Goal: Task Accomplishment & Management: Use online tool/utility

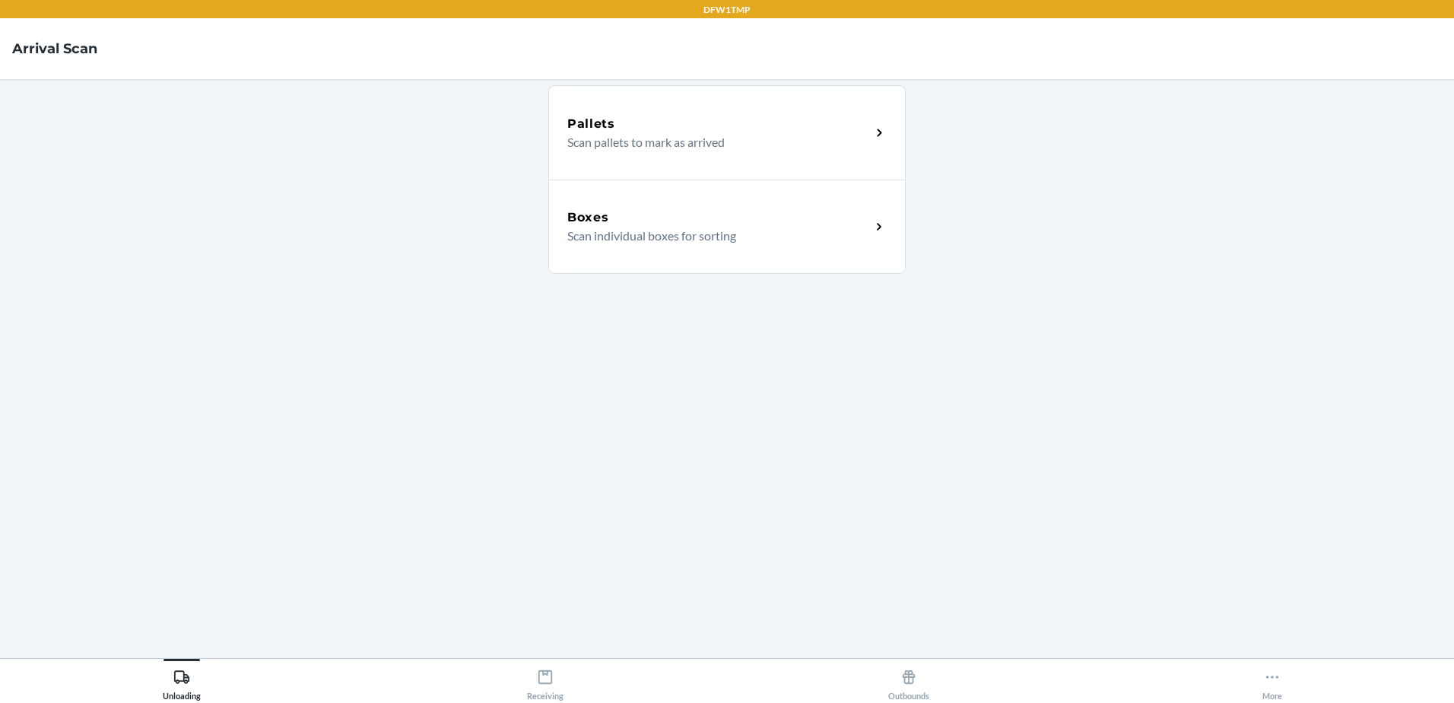
click at [785, 250] on div "Boxes Scan individual boxes for sorting" at bounding box center [726, 226] width 357 height 94
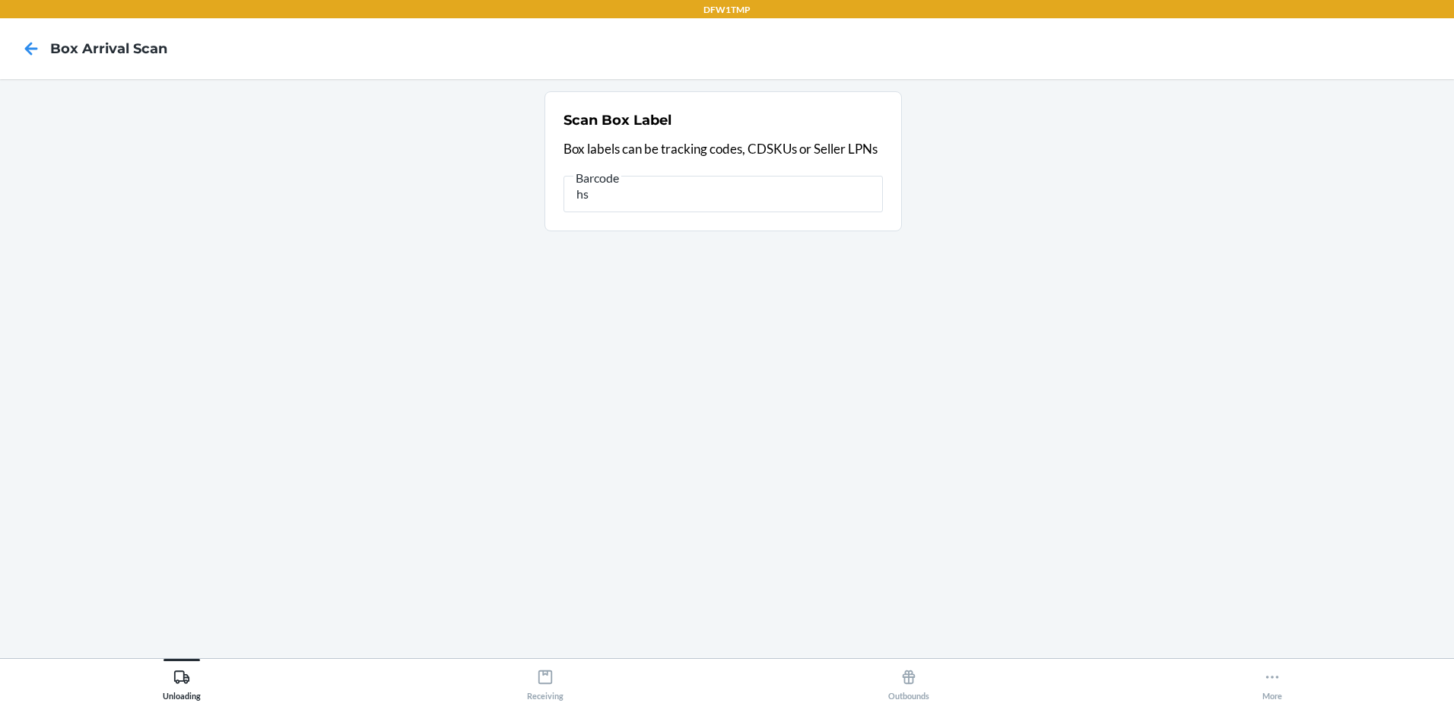
type input "h"
type input "01351610401359579"
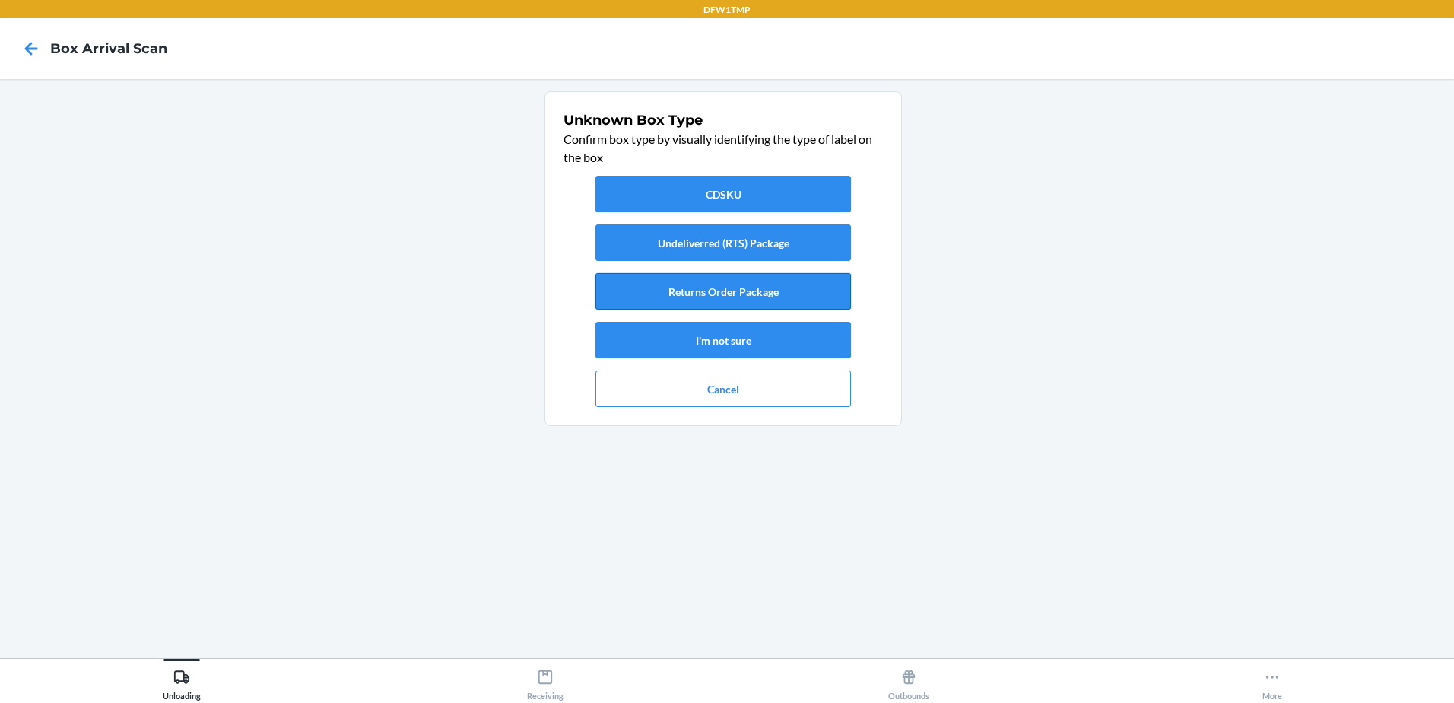
click at [679, 288] on button "Returns Order Package" at bounding box center [722, 291] width 255 height 36
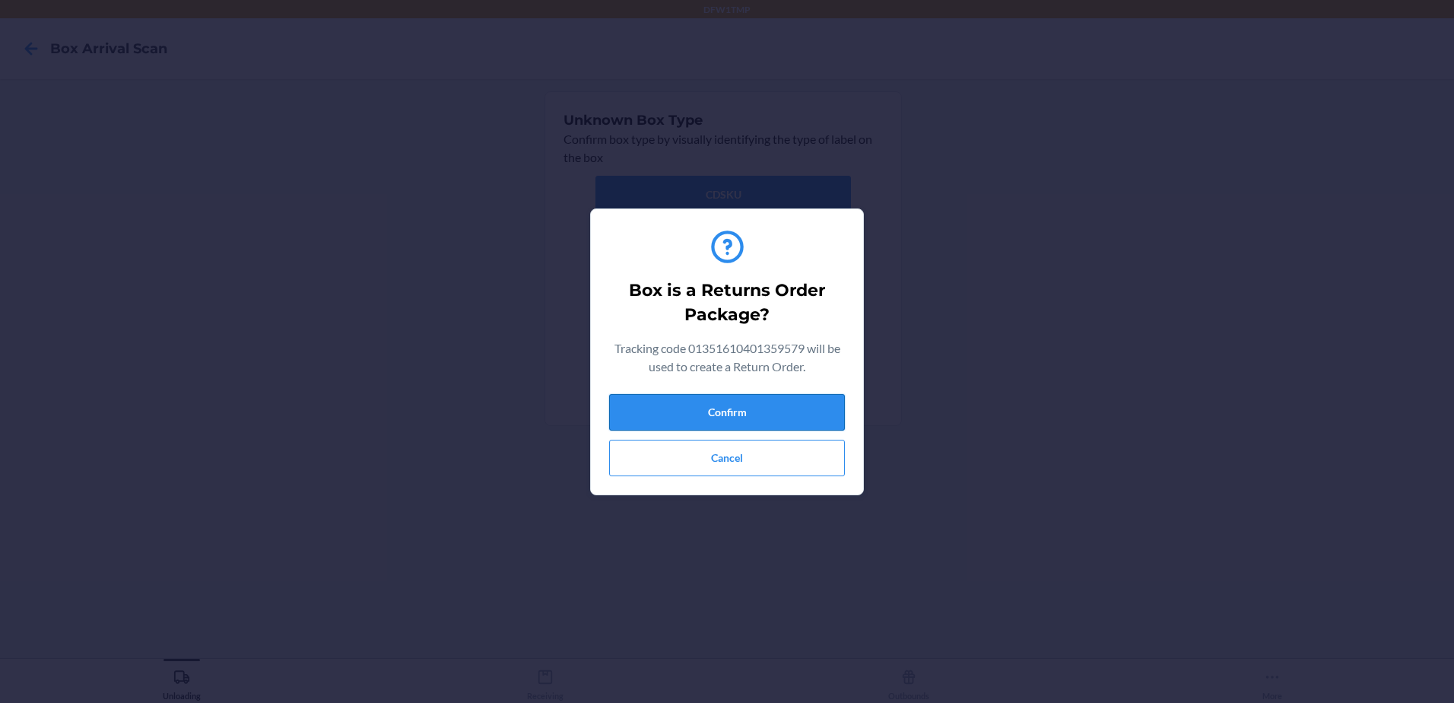
click at [722, 400] on button "Confirm" at bounding box center [727, 412] width 236 height 36
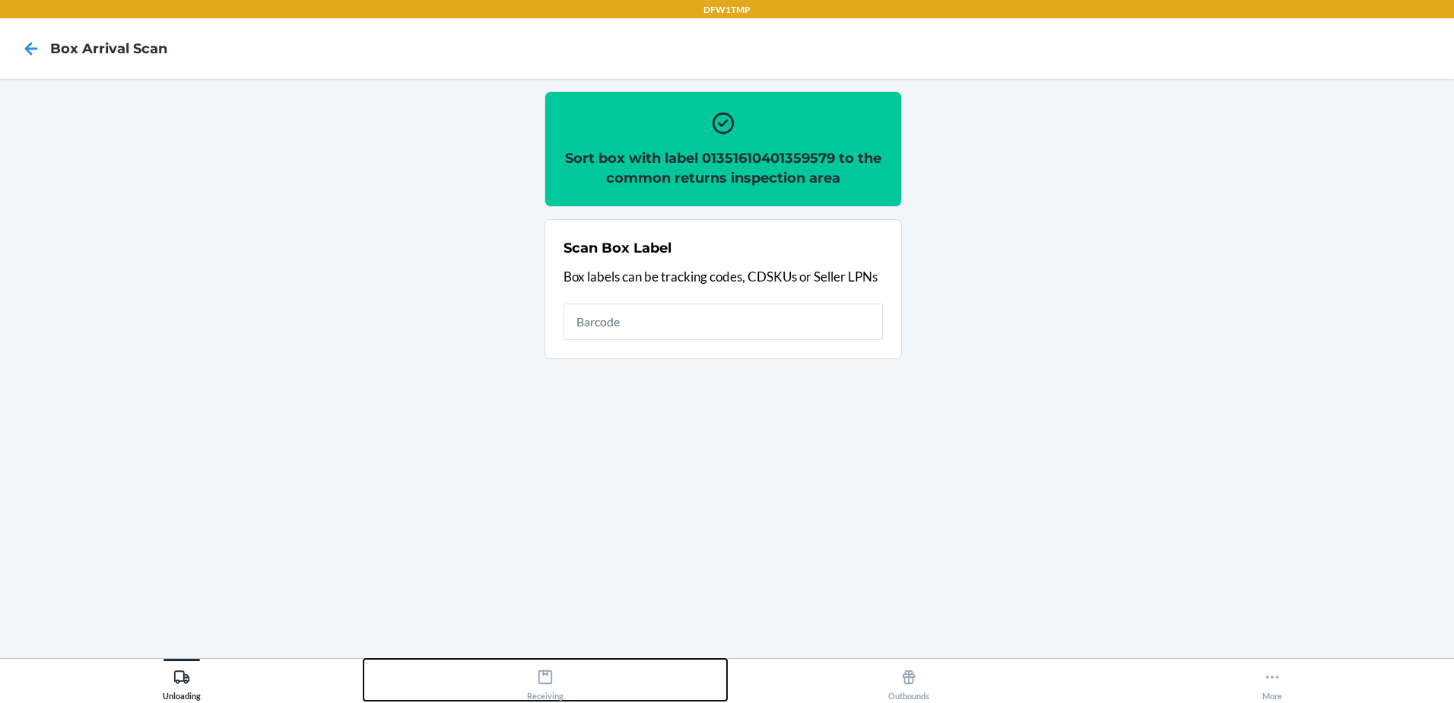
click at [560, 689] on div "Receiving" at bounding box center [545, 681] width 36 height 38
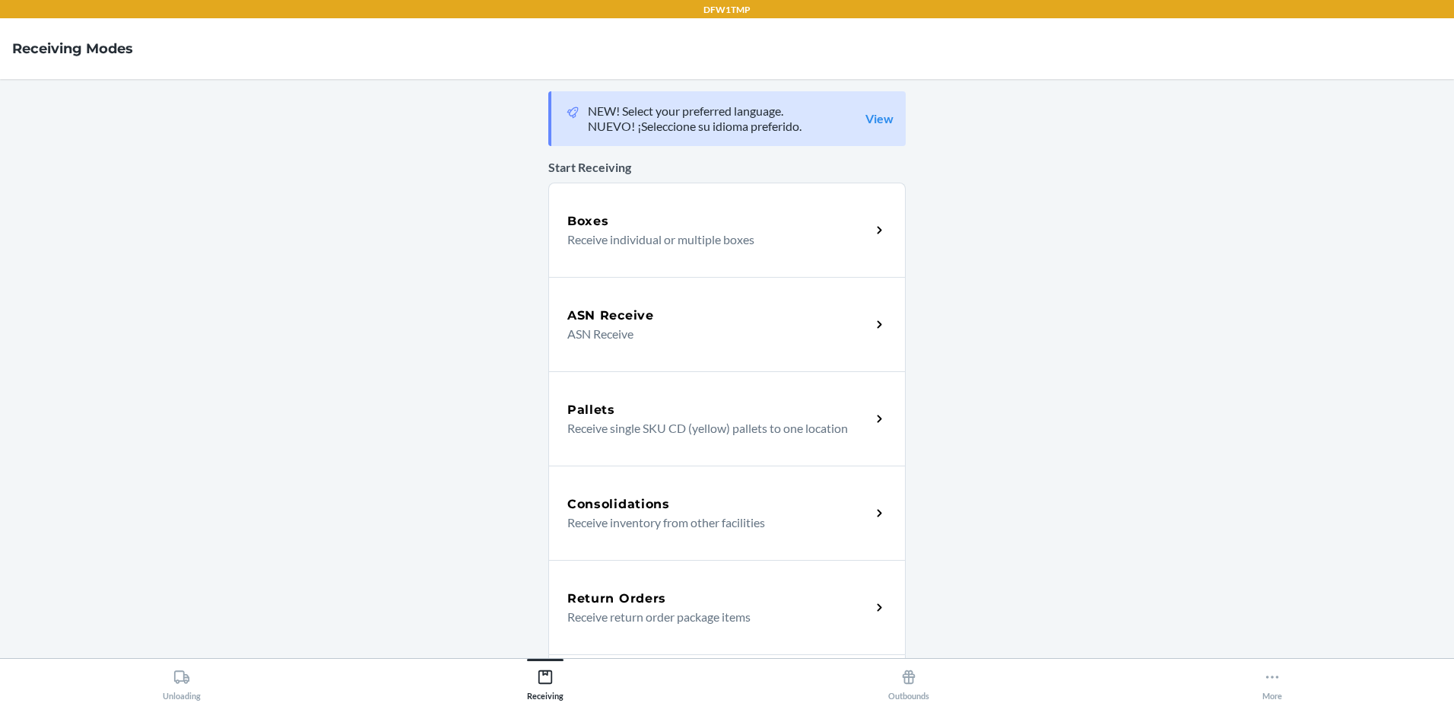
click at [647, 611] on p "Receive return order package items" at bounding box center [712, 617] width 291 height 18
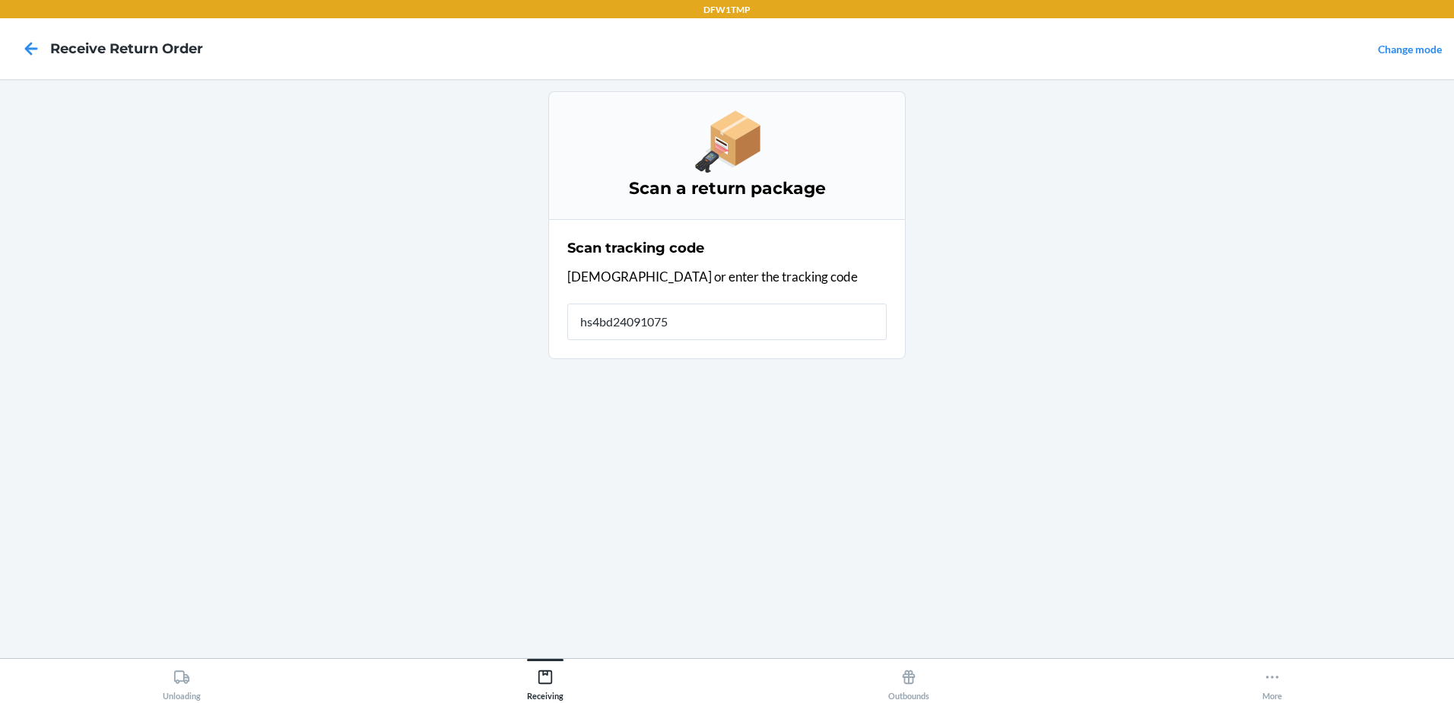
type input "hs4bd240910758"
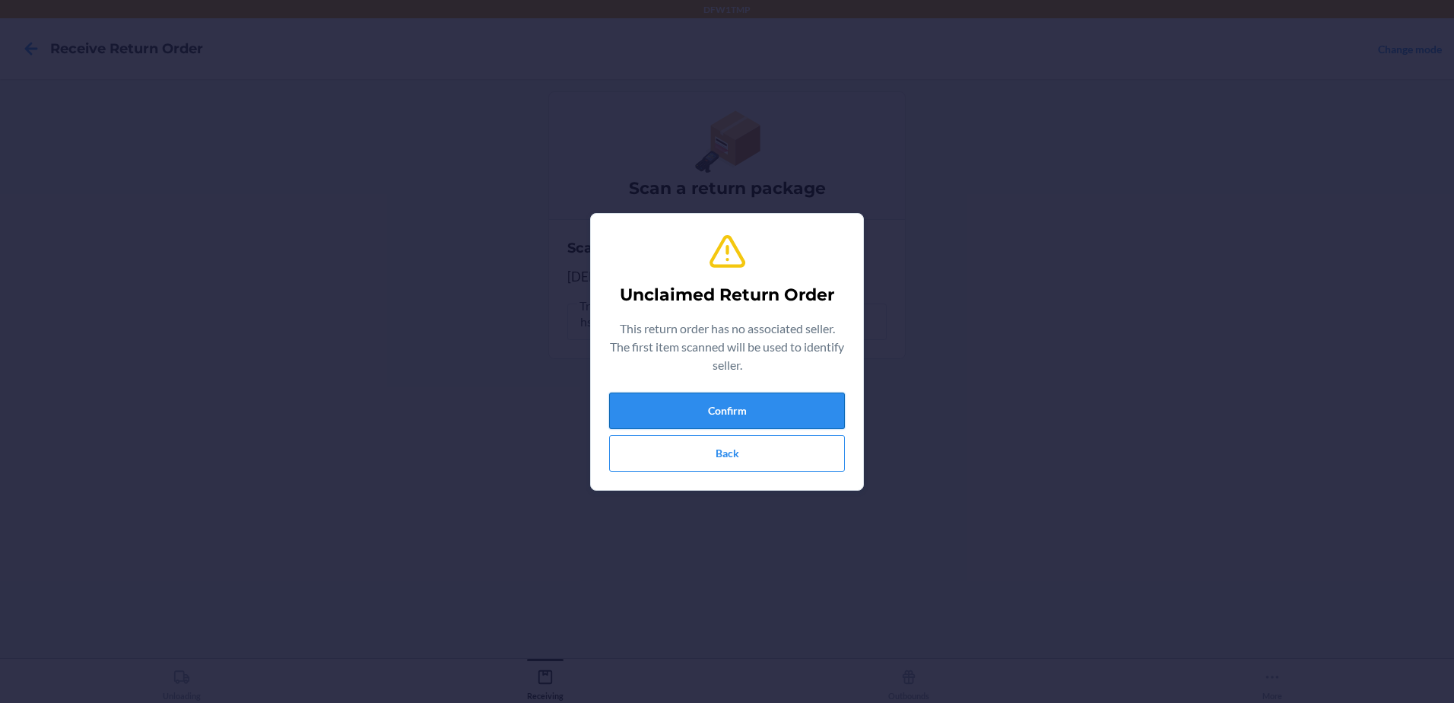
click at [744, 417] on button "Confirm" at bounding box center [727, 410] width 236 height 36
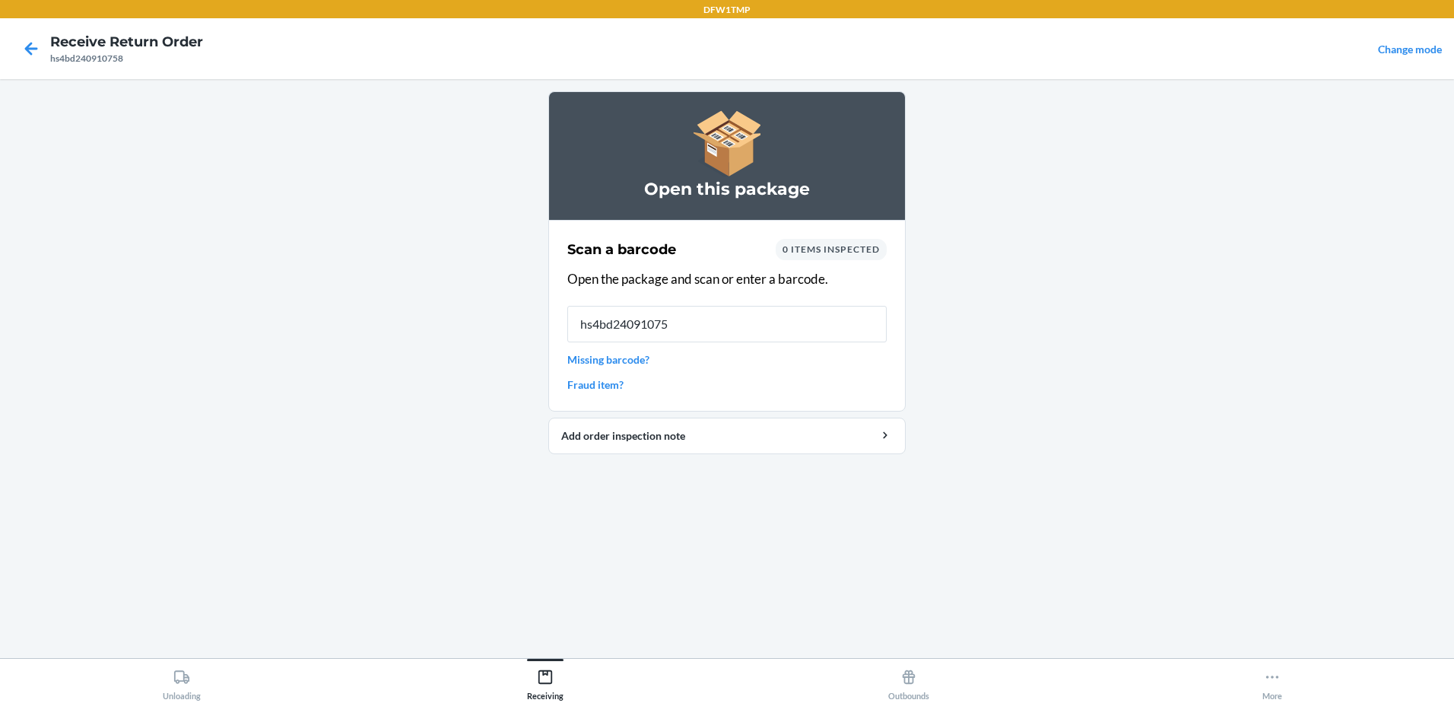
type input "hs4bd240910758"
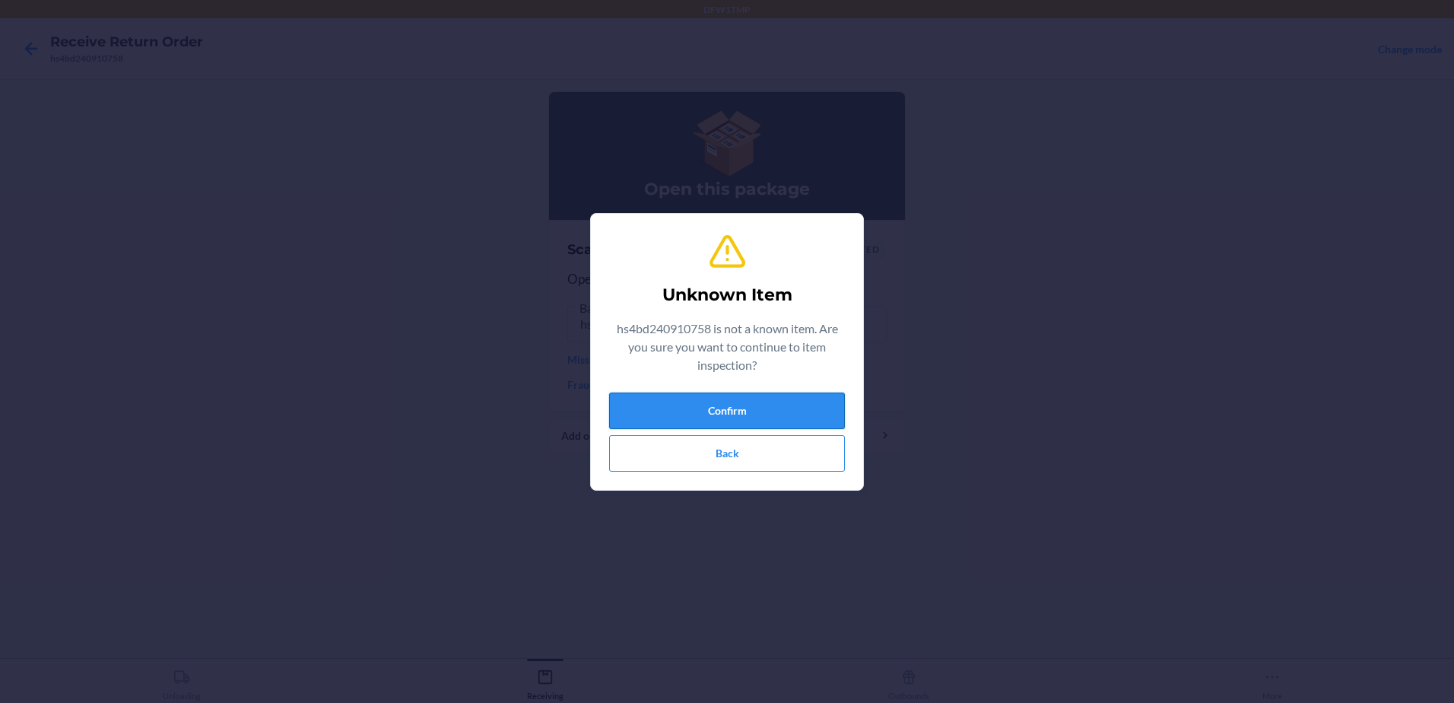
click at [817, 402] on button "Confirm" at bounding box center [727, 410] width 236 height 36
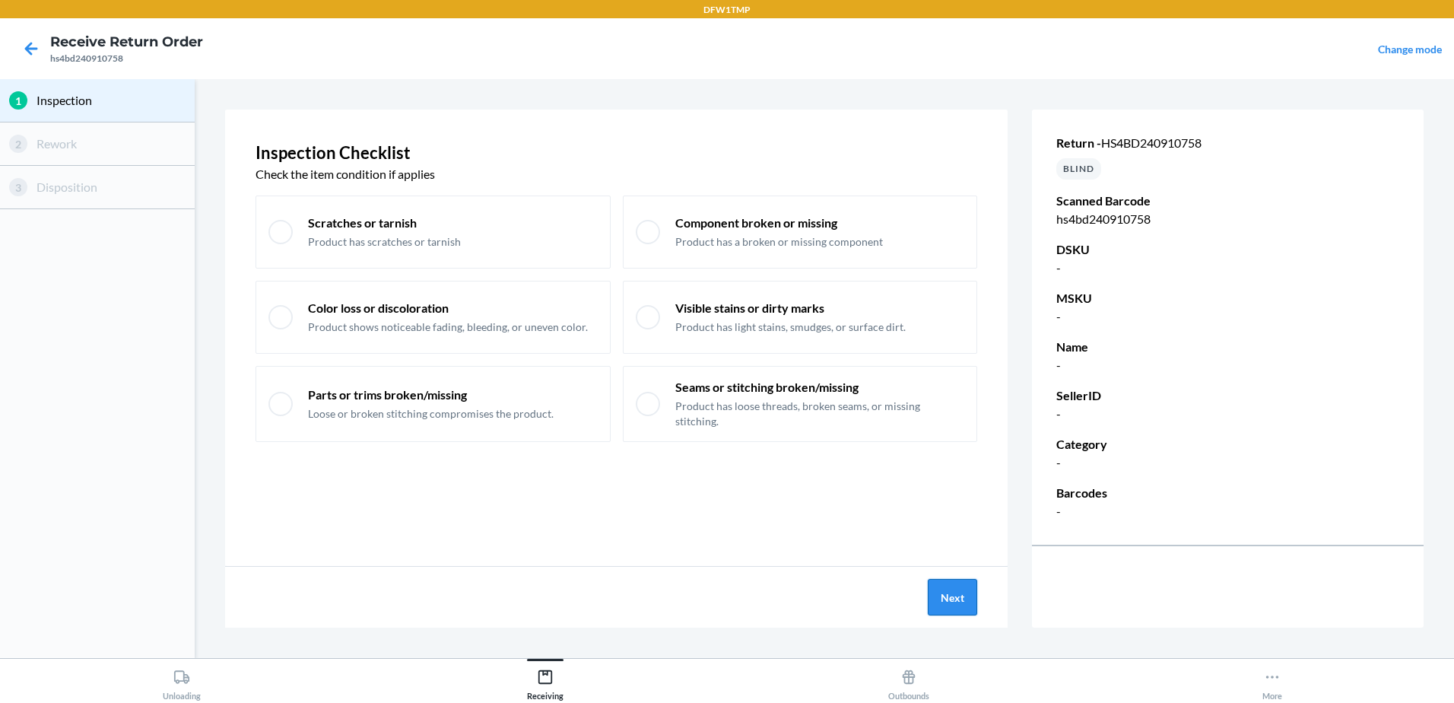
click at [955, 592] on button "Next" at bounding box center [952, 597] width 49 height 36
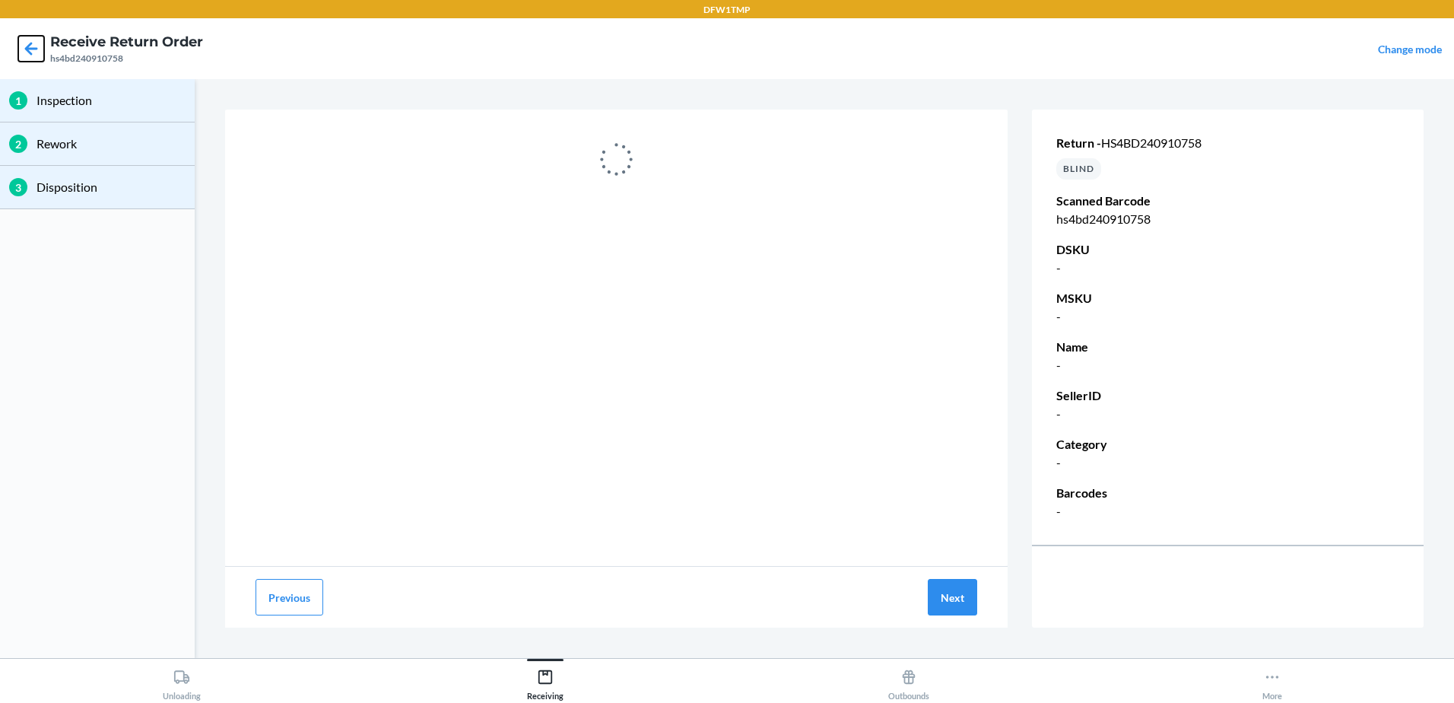
click at [21, 38] on icon at bounding box center [31, 49] width 26 height 26
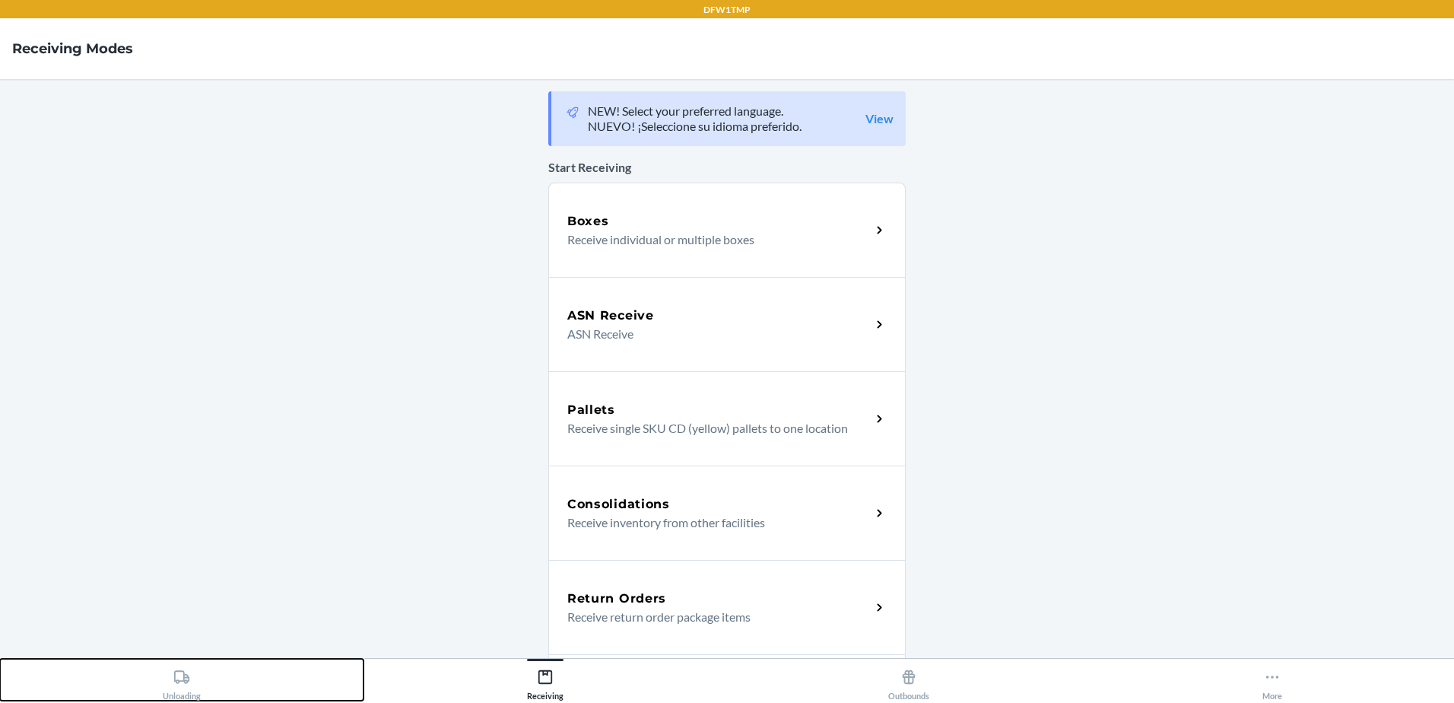
click at [193, 687] on div "Unloading" at bounding box center [182, 681] width 38 height 38
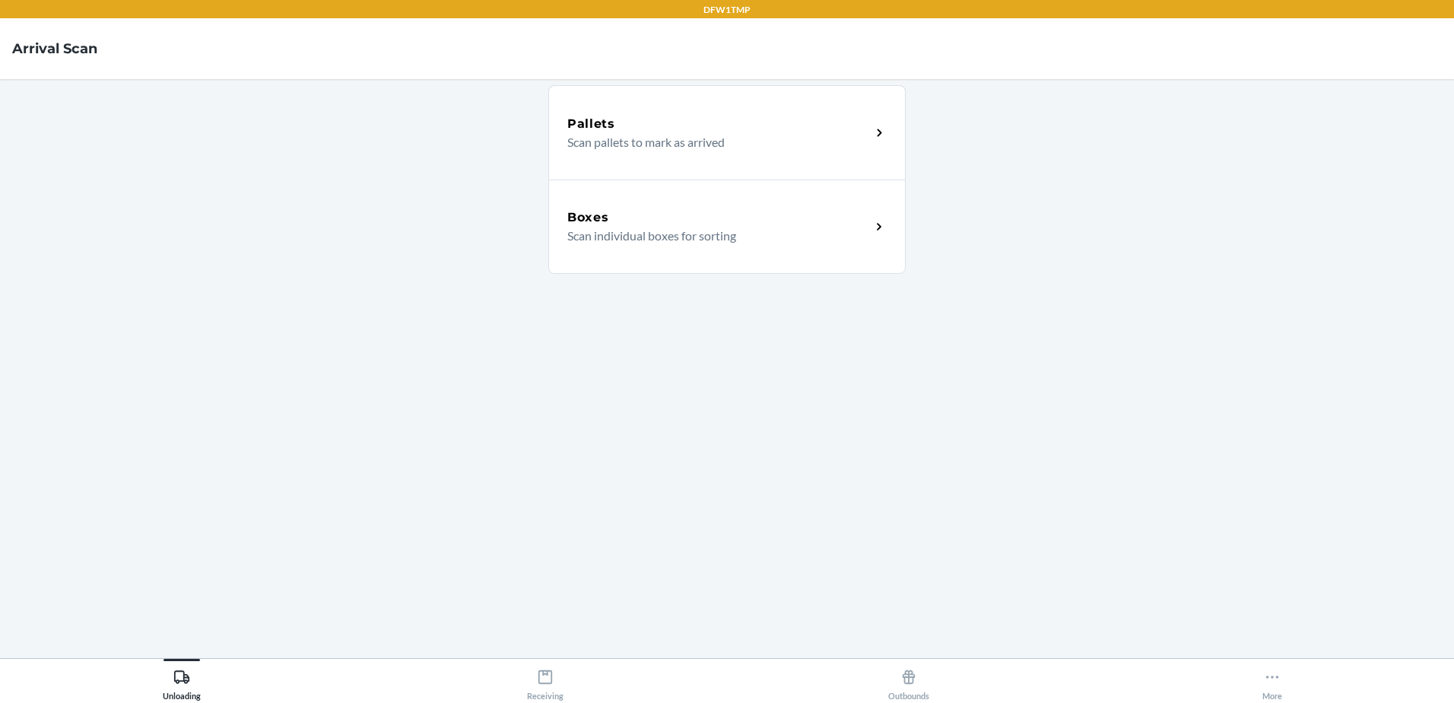
click at [652, 227] on p "Scan individual boxes for sorting" at bounding box center [712, 236] width 291 height 18
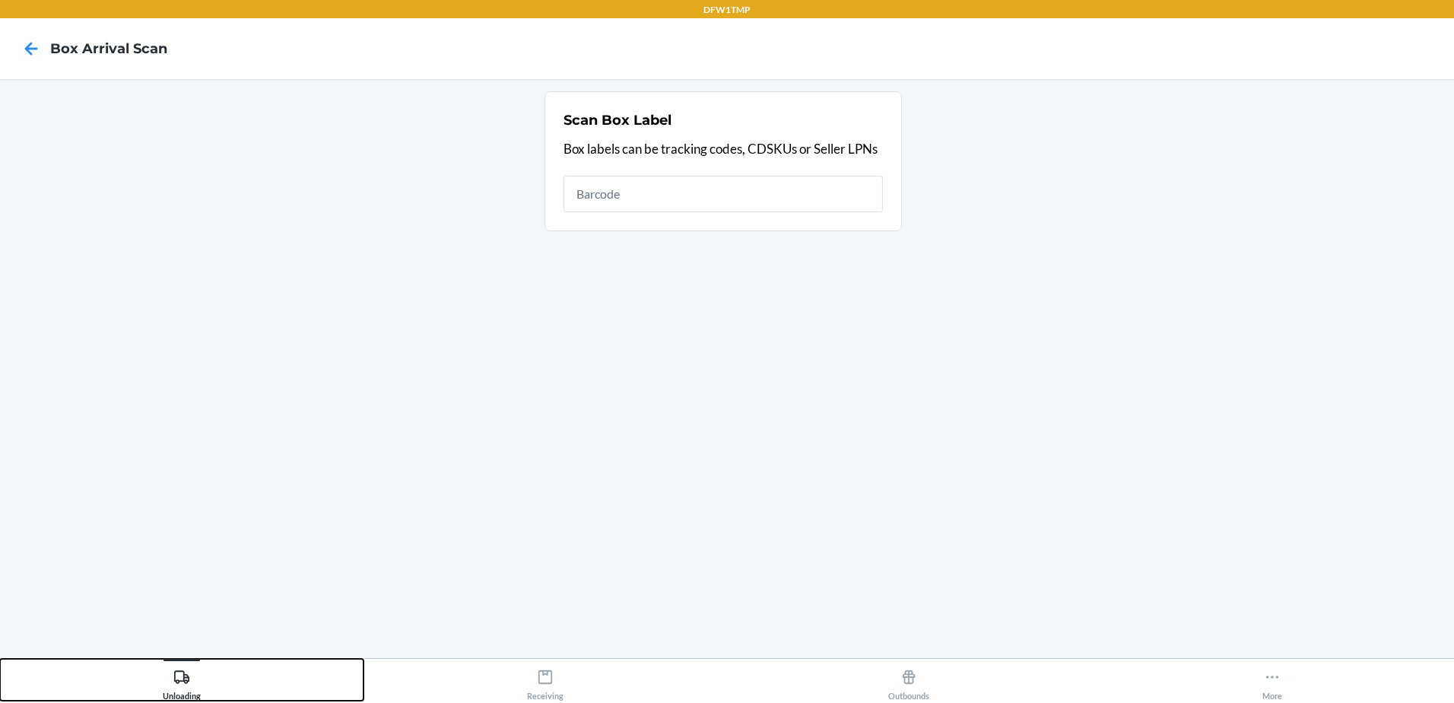
click at [192, 693] on div "Unloading" at bounding box center [182, 681] width 38 height 38
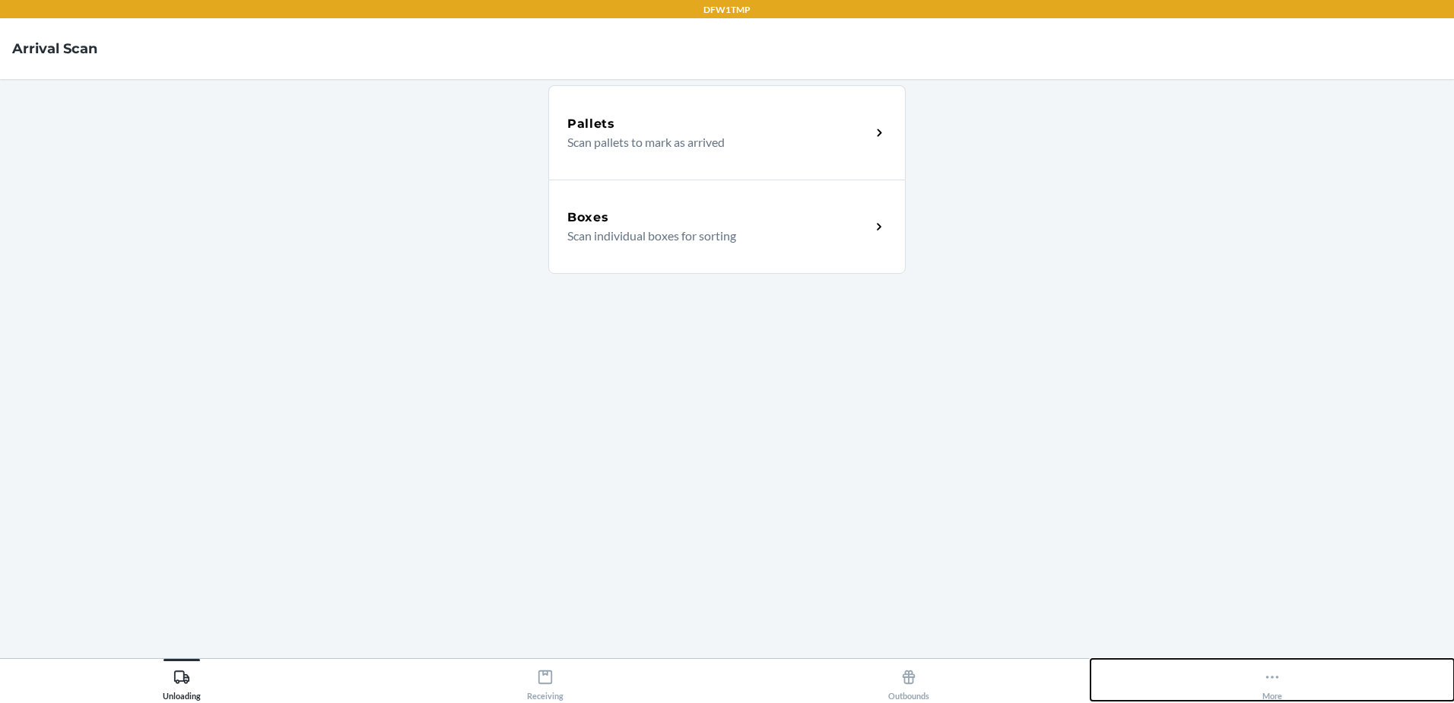
click at [1275, 679] on icon at bounding box center [1272, 676] width 17 height 17
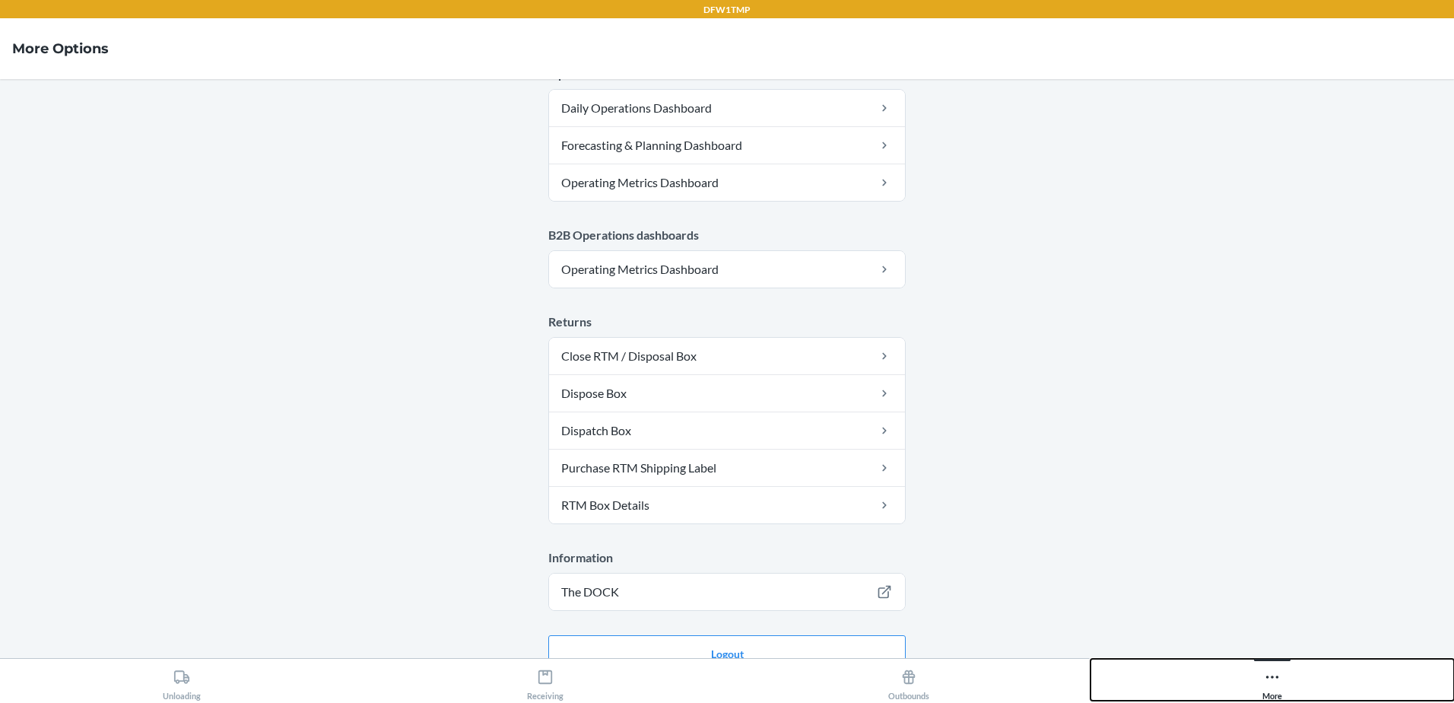
scroll to position [759, 0]
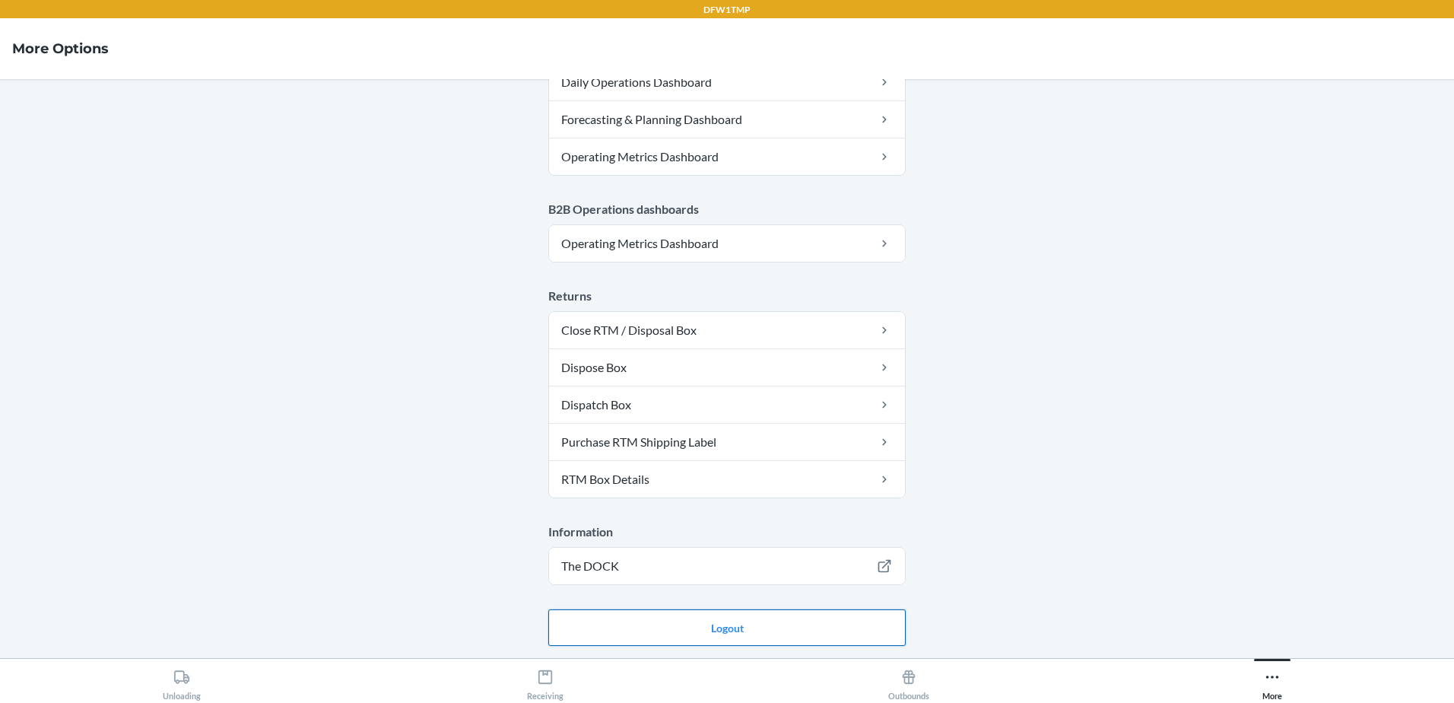
click at [782, 628] on button "Logout" at bounding box center [726, 627] width 357 height 36
